Goal: Transaction & Acquisition: Purchase product/service

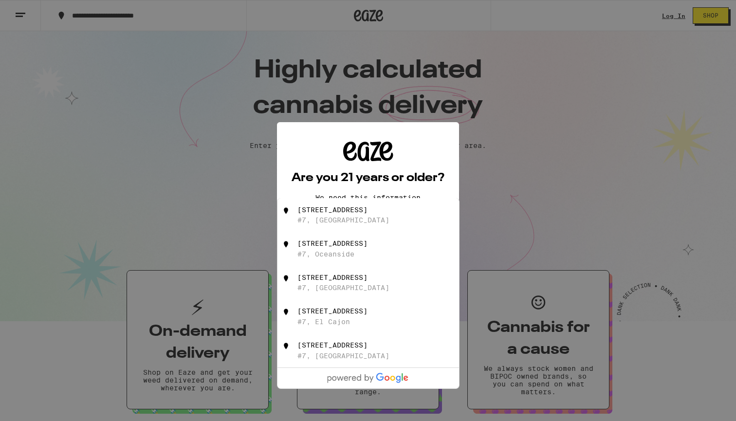
click at [361, 213] on div "[STREET_ADDRESS]" at bounding box center [332, 210] width 70 height 8
type input "[STREET_ADDRESS][US_STATE]"
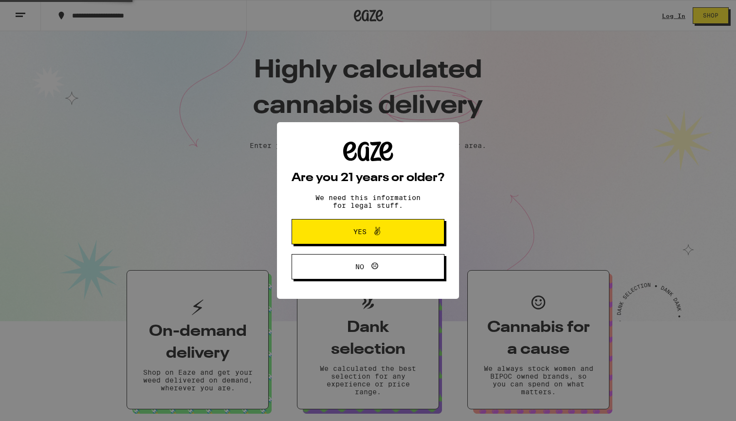
click at [401, 235] on span "Yes" at bounding box center [368, 231] width 74 height 13
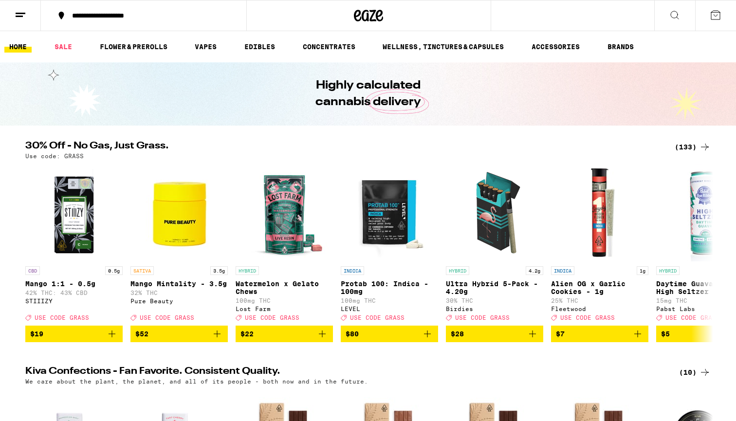
click at [709, 9] on icon at bounding box center [715, 15] width 12 height 12
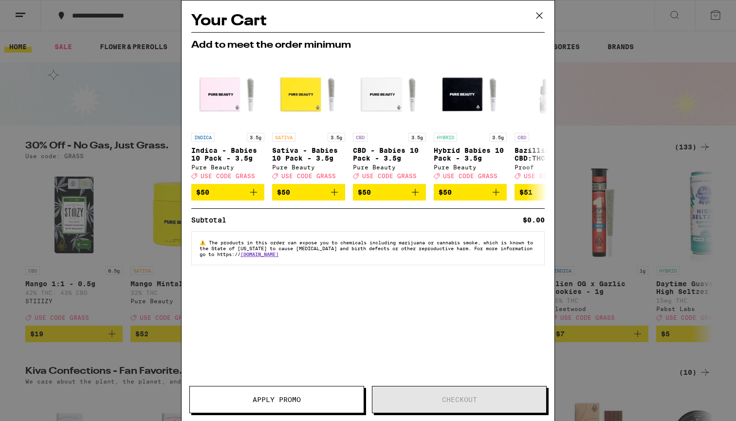
click at [541, 15] on icon at bounding box center [539, 15] width 15 height 15
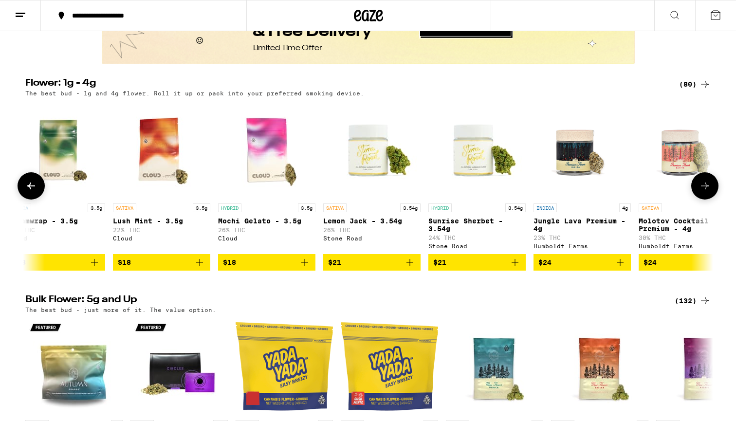
scroll to position [0, 1177]
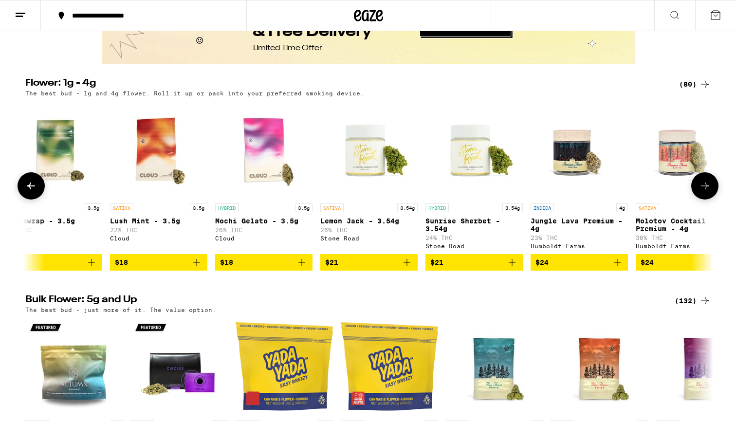
click at [300, 268] on icon "Add to bag" at bounding box center [302, 262] width 12 height 12
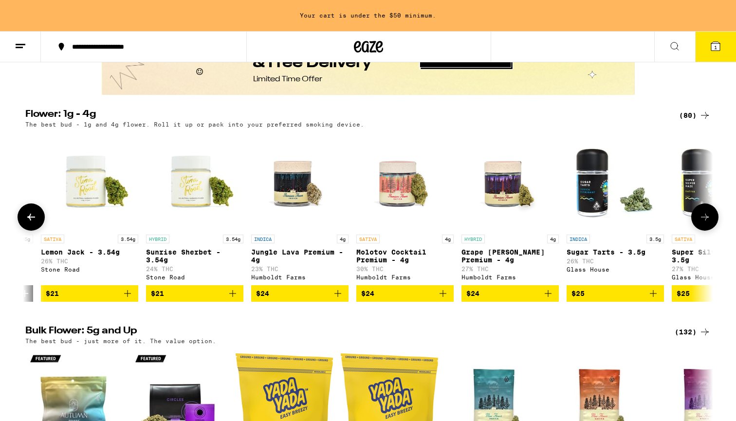
scroll to position [0, 1443]
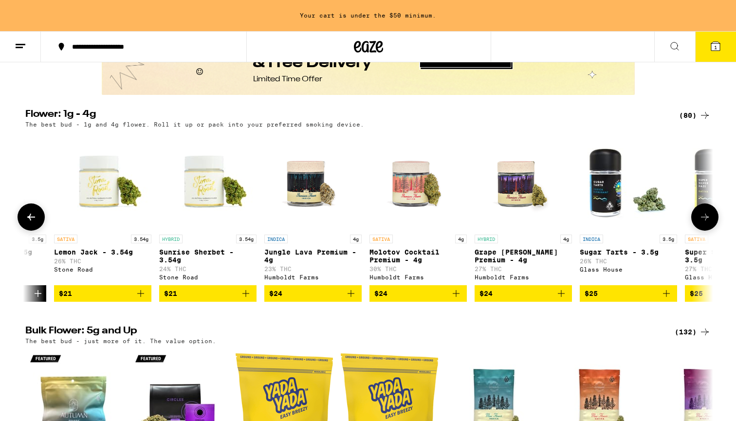
click at [246, 299] on icon "Add to bag" at bounding box center [246, 294] width 12 height 12
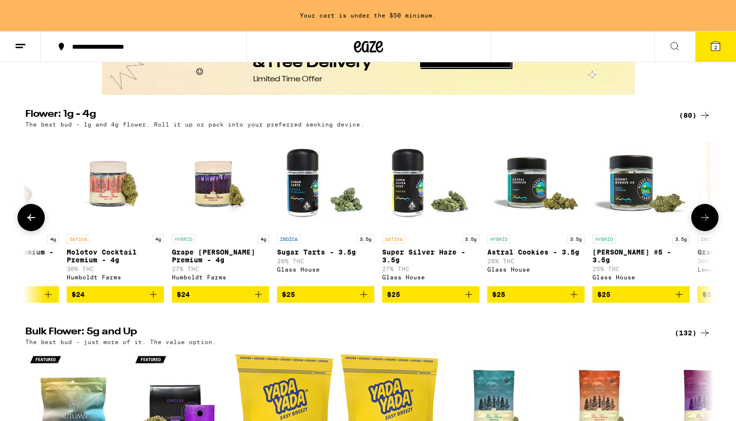
scroll to position [0, 1733]
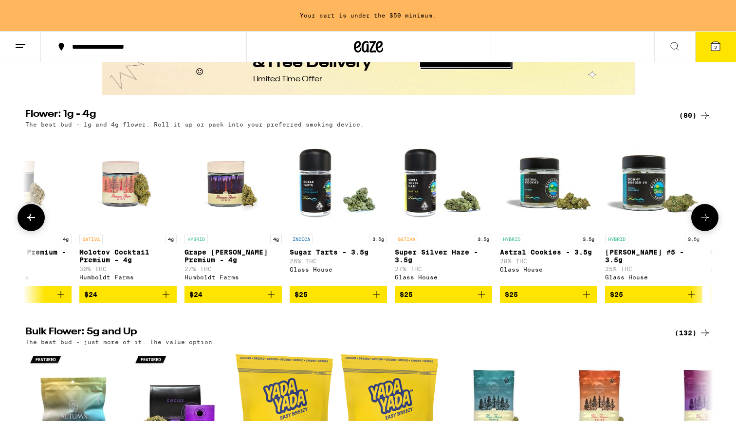
click at [378, 300] on icon "Add to bag" at bounding box center [376, 295] width 12 height 12
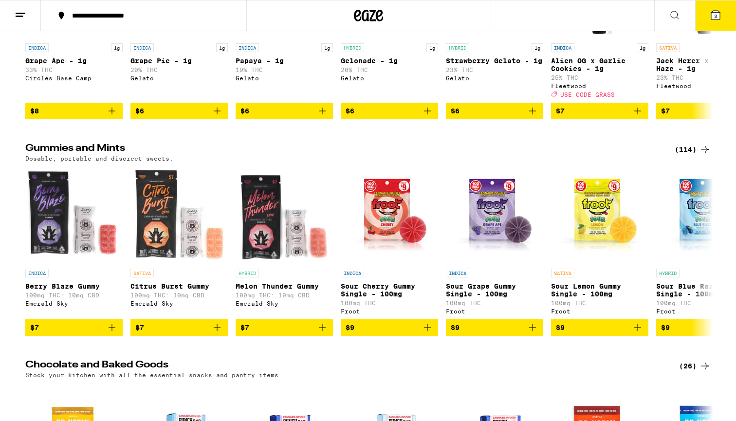
scroll to position [2454, 0]
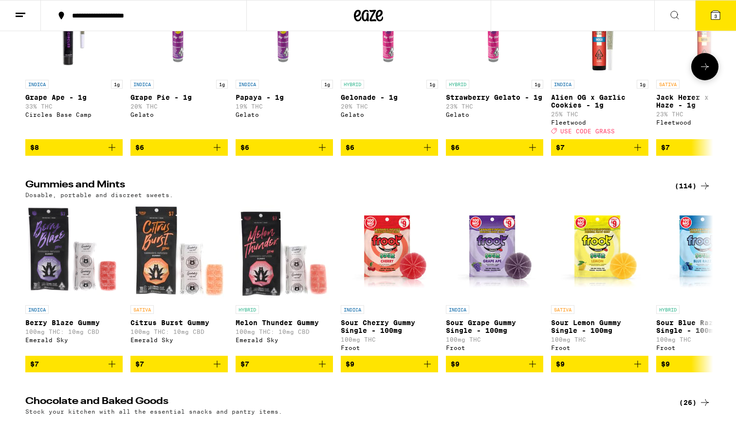
click at [534, 153] on icon "Add to bag" at bounding box center [533, 148] width 12 height 12
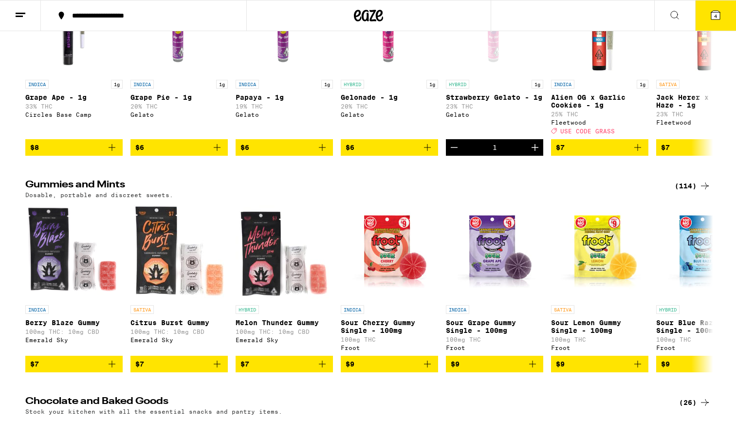
click at [717, 17] on span "4" at bounding box center [715, 16] width 3 height 6
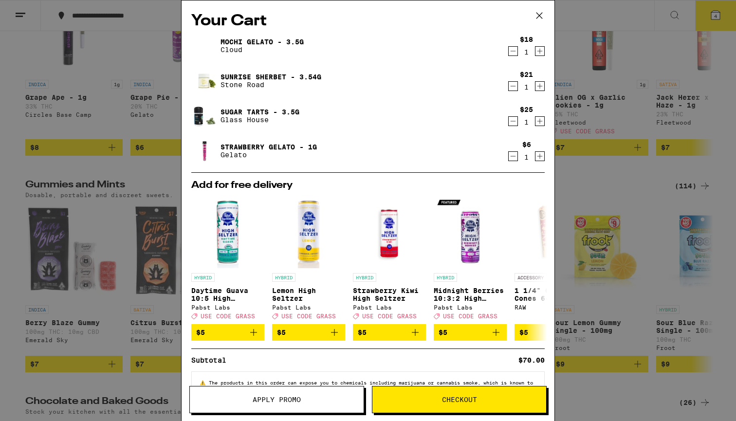
click at [422, 407] on button "Checkout" at bounding box center [459, 399] width 175 height 27
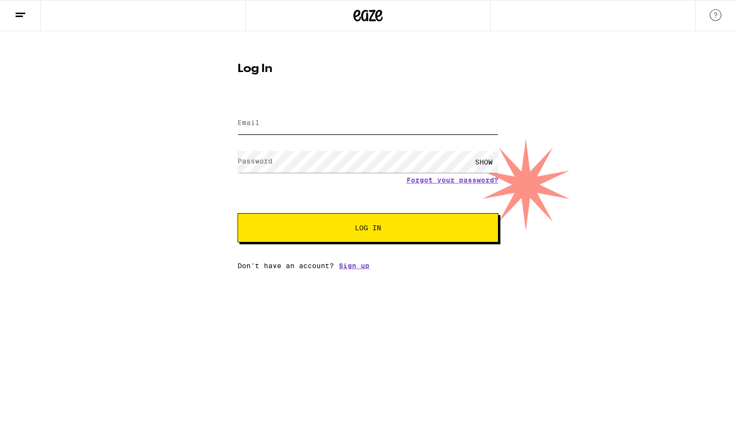
type input "[EMAIL_ADDRESS][DOMAIN_NAME]"
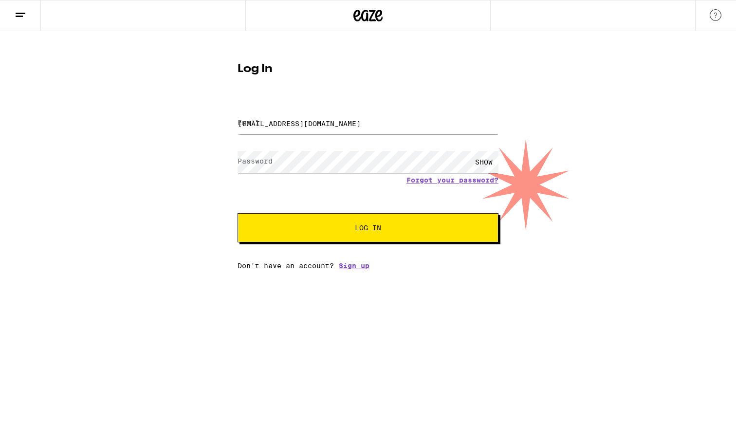
click at [368, 229] on button "Log In" at bounding box center [367, 227] width 261 height 29
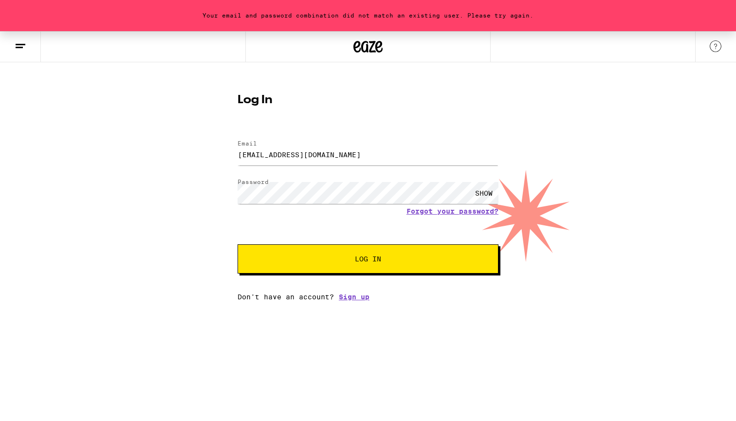
click at [457, 107] on div "Log In Email Email [EMAIL_ADDRESS][DOMAIN_NAME] Password Password SHOW Forgot y…" at bounding box center [368, 194] width 280 height 214
click at [426, 212] on link "Forgot your password?" at bounding box center [452, 211] width 92 height 8
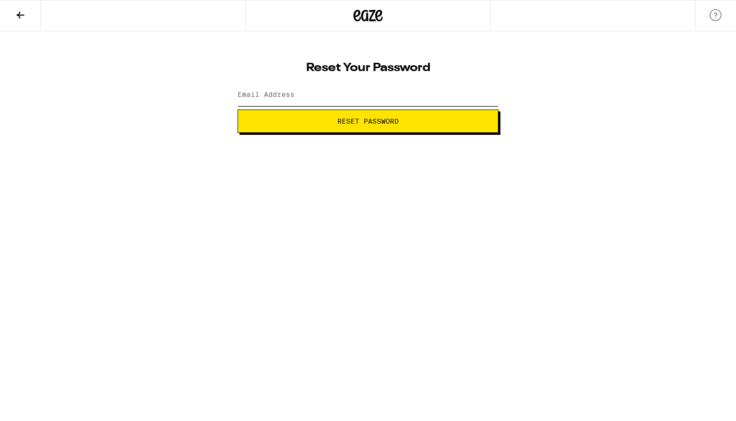
click at [365, 102] on input "Email Address" at bounding box center [367, 95] width 261 height 22
type input "[EMAIL_ADDRESS][DOMAIN_NAME]"
click at [368, 121] on button "Reset Password" at bounding box center [367, 120] width 261 height 23
click at [379, 130] on button "Submit" at bounding box center [367, 120] width 261 height 23
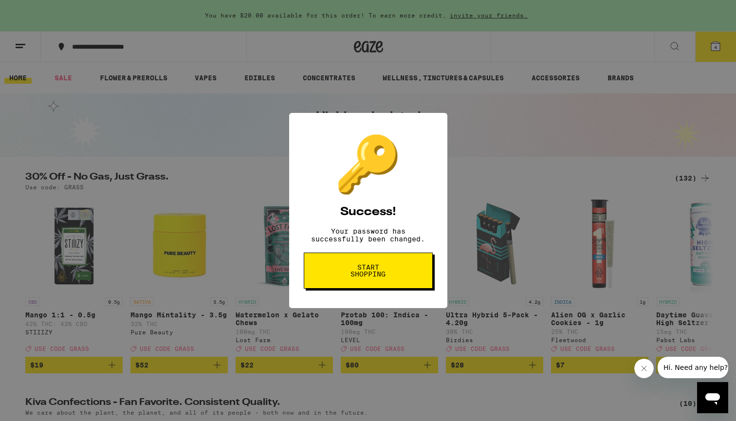
click at [373, 277] on span "Start shopping" at bounding box center [368, 271] width 50 height 14
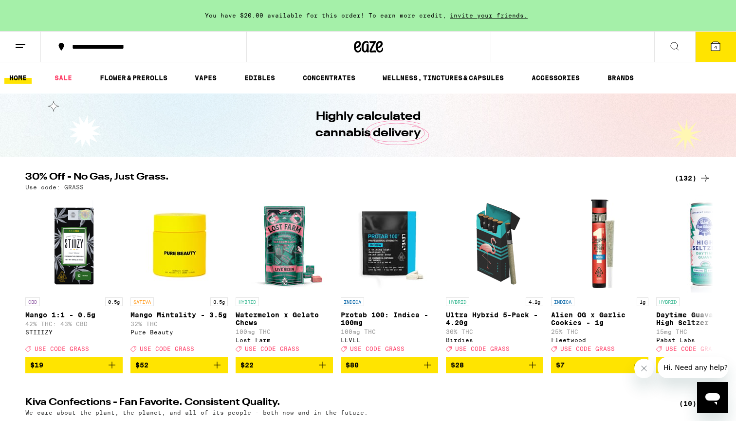
click at [716, 63] on div at bounding box center [725, 77] width 20 height 31
click at [716, 48] on span "4" at bounding box center [715, 47] width 3 height 6
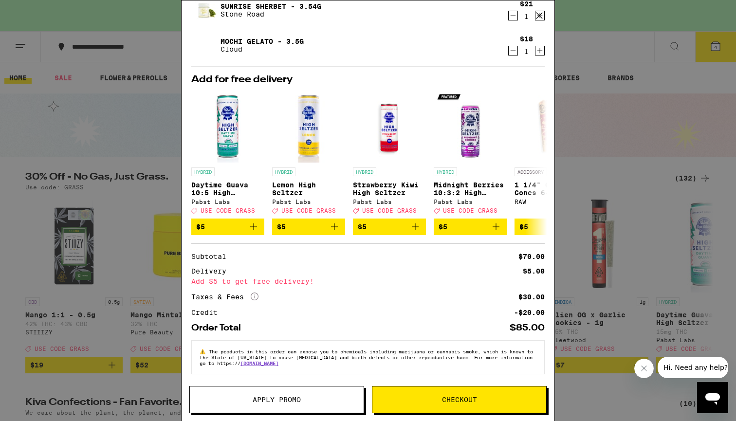
scroll to position [146, 0]
click at [420, 397] on span "Checkout" at bounding box center [459, 399] width 174 height 7
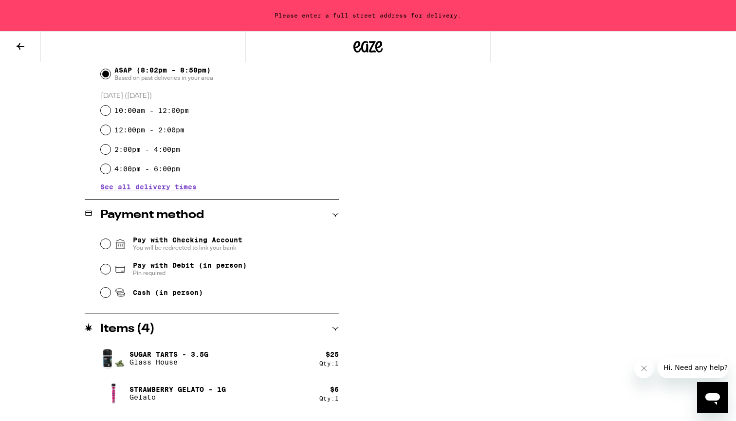
scroll to position [290, 0]
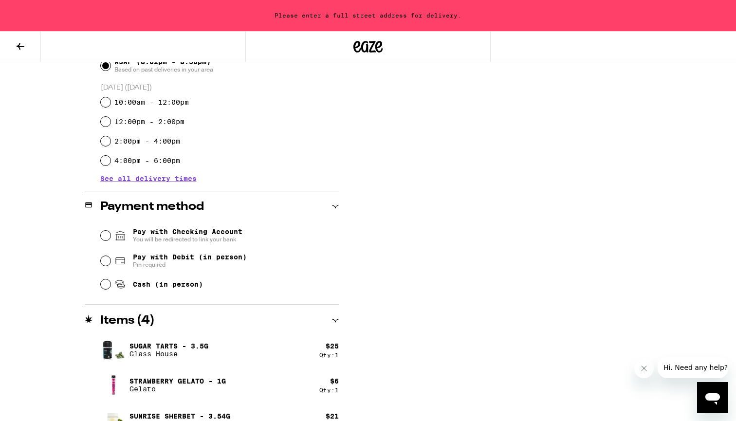
click at [104, 288] on input "Cash (in person)" at bounding box center [106, 284] width 10 height 10
radio input "true"
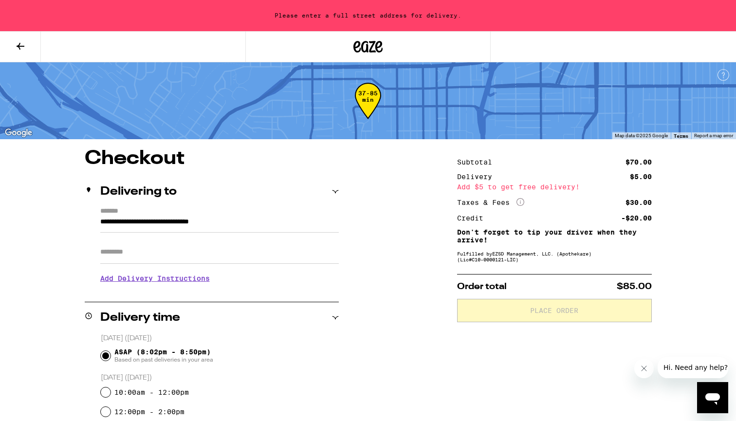
scroll to position [0, 0]
click at [268, 260] on input "Apt/Suite" at bounding box center [219, 251] width 238 height 23
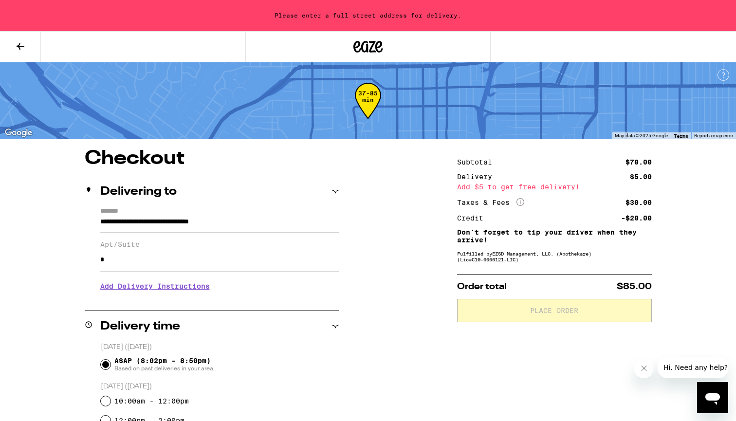
type input "*"
click at [335, 340] on div "Delivery time" at bounding box center [212, 326] width 254 height 31
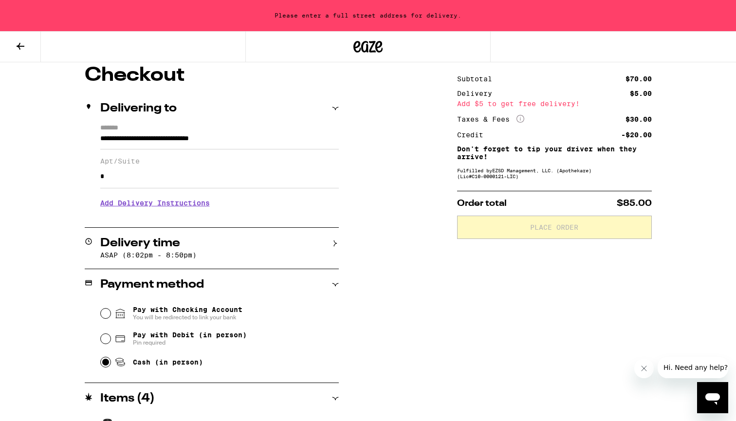
scroll to position [70, 0]
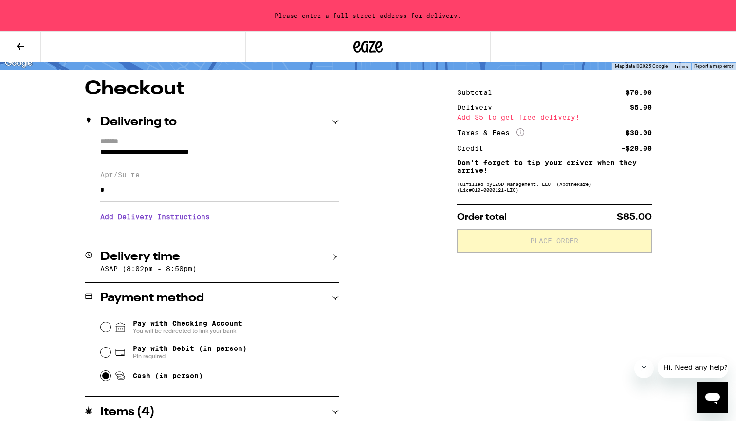
click at [554, 137] on div "Taxes & Fees More Info $30.00" at bounding box center [554, 132] width 195 height 9
click at [578, 221] on p "Order total $85.00" at bounding box center [554, 217] width 195 height 9
click at [369, 161] on div "**********" at bounding box center [368, 323] width 701 height 489
click at [269, 153] on input "**********" at bounding box center [219, 154] width 238 height 17
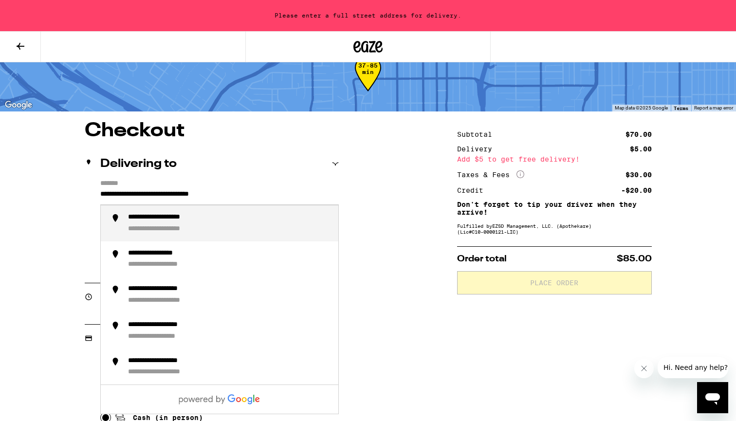
scroll to position [30, 0]
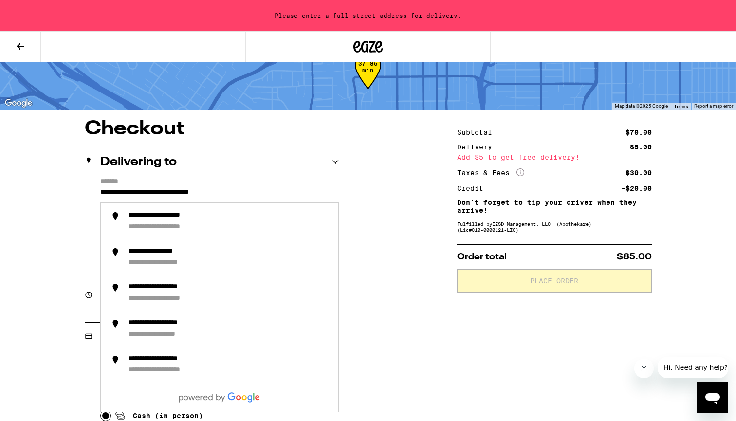
click at [272, 195] on input "**********" at bounding box center [219, 194] width 238 height 17
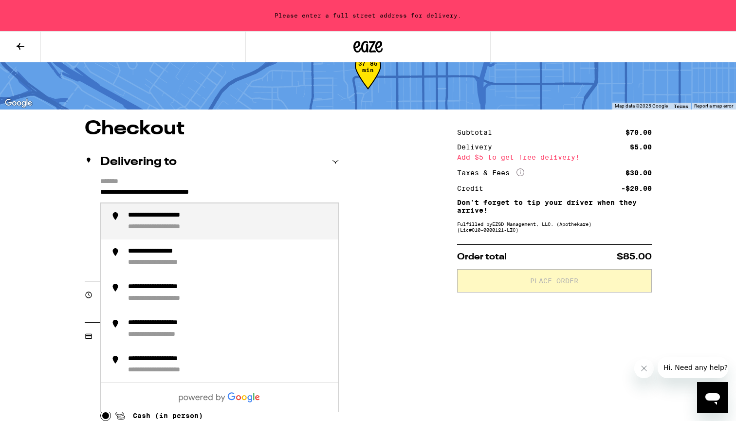
click at [210, 232] on div "**********" at bounding box center [174, 227] width 92 height 9
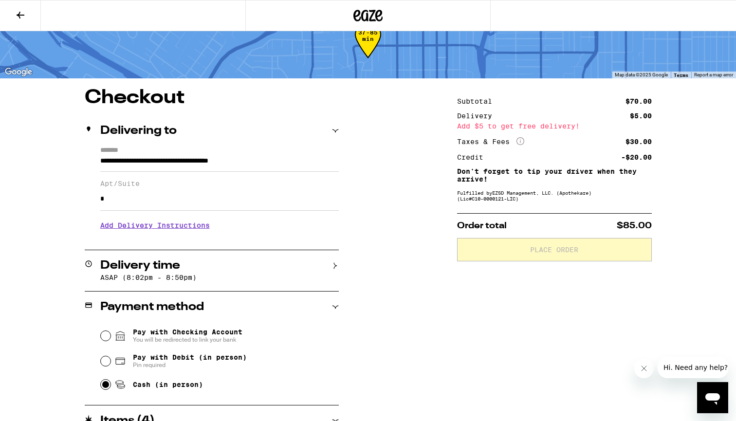
type input "**********"
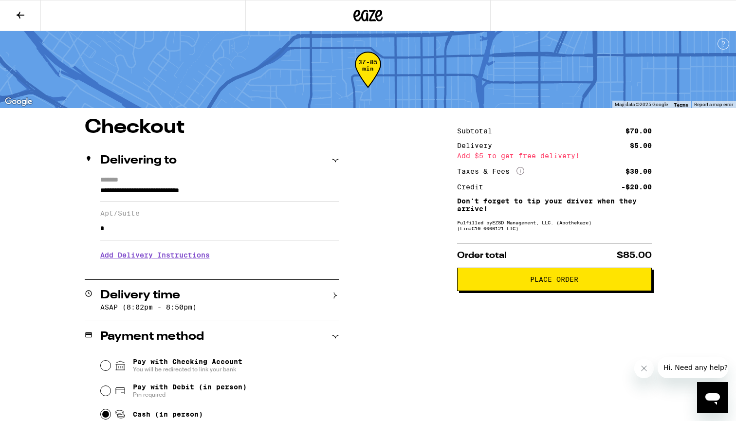
scroll to position [0, 0]
click at [537, 283] on span "Place Order" at bounding box center [554, 279] width 48 height 7
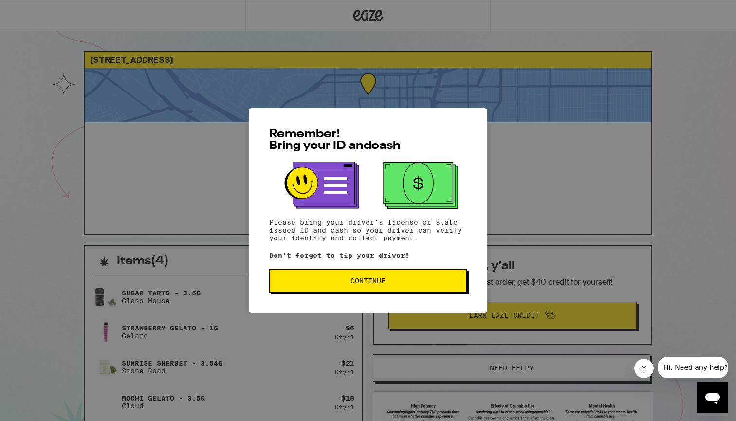
click at [380, 284] on span "Continue" at bounding box center [367, 280] width 35 height 7
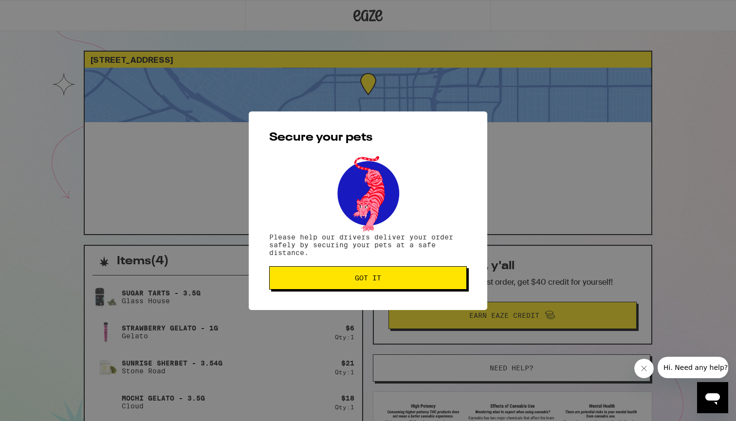
click at [380, 284] on button "Got it" at bounding box center [368, 277] width 198 height 23
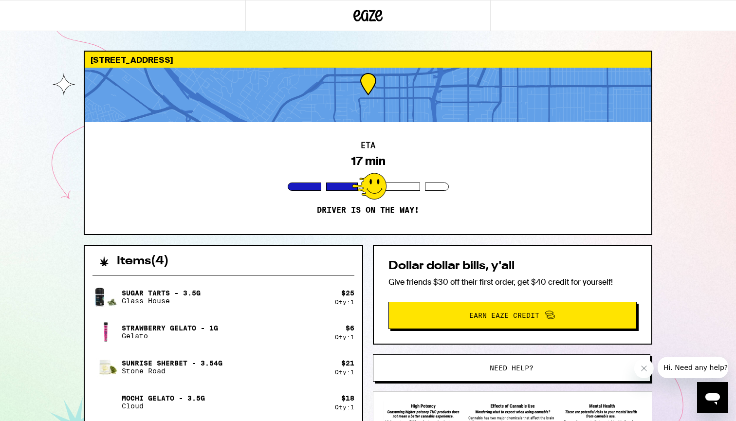
scroll to position [0, 0]
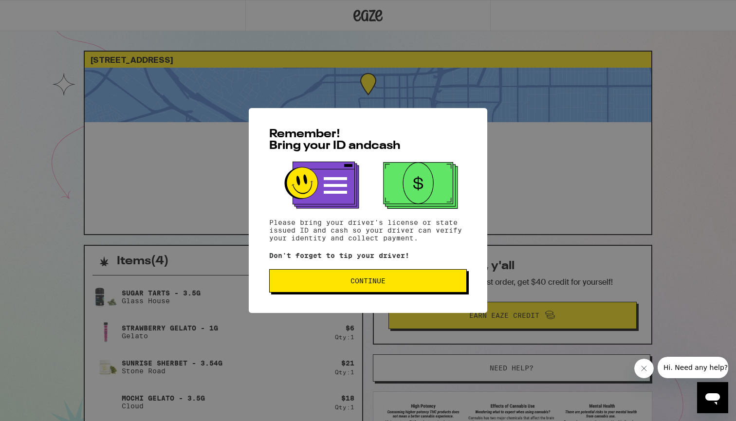
click at [358, 279] on span "Continue" at bounding box center [367, 280] width 35 height 7
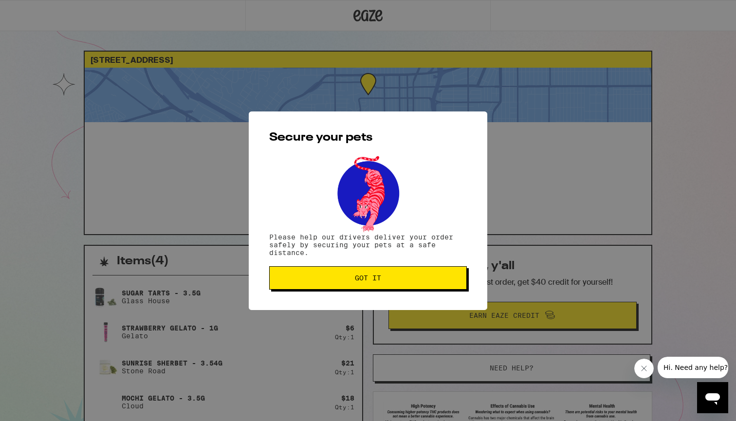
click at [338, 286] on button "Got it" at bounding box center [368, 277] width 198 height 23
